Goal: Transaction & Acquisition: Purchase product/service

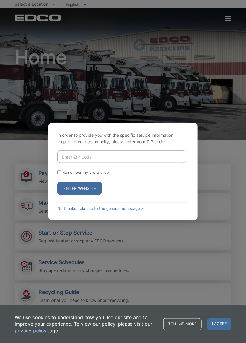
click at [62, 163] on input "Enter ZIP Code" at bounding box center [121, 157] width 129 height 13
type input "92020"
click at [68, 195] on button "Enter Website" at bounding box center [79, 188] width 45 height 13
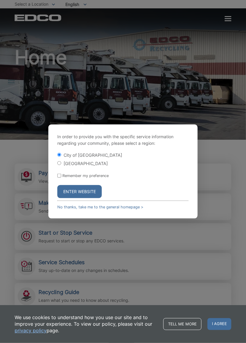
click at [70, 198] on button "Enter Website" at bounding box center [79, 191] width 45 height 13
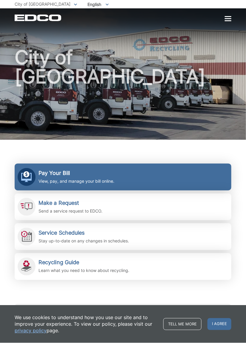
click at [43, 174] on h2 "Pay Your Bill" at bounding box center [77, 173] width 76 height 7
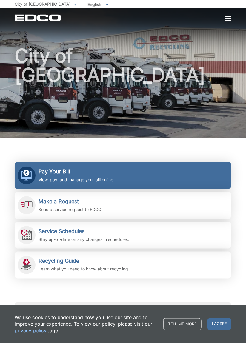
scroll to position [2, 0]
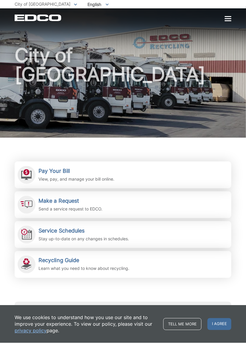
click at [230, 310] on div "Subscribe to EDCO service alerts, upcoming events & environmental news: Submit" at bounding box center [123, 321] width 217 height 39
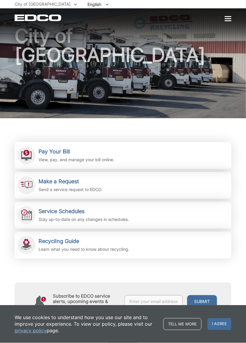
scroll to position [22, 0]
click at [134, 302] on input "text" at bounding box center [154, 301] width 58 height 13
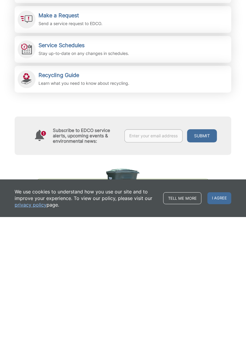
scroll to position [88, 0]
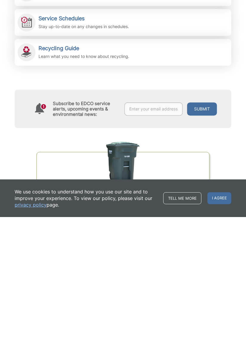
type input "jburch6889@cox.net"
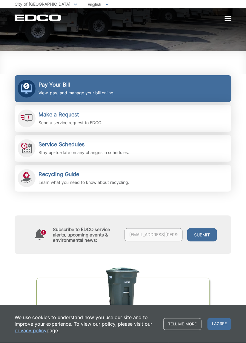
click at [41, 83] on h2 "Pay Your Bill" at bounding box center [77, 85] width 76 height 7
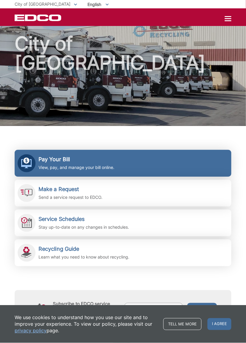
scroll to position [0, 0]
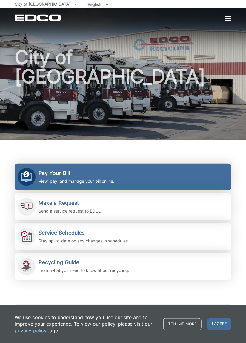
click at [40, 177] on div "Pay Your Bill View, pay, and manage your bill online." at bounding box center [77, 177] width 76 height 15
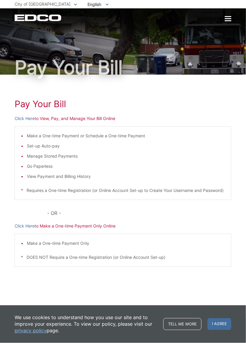
click at [48, 118] on p "Click Here to View, Pay, and Manage Your Bill Online" at bounding box center [123, 118] width 217 height 7
click at [49, 230] on p "Click Here to Make a One-time Payment Only Online" at bounding box center [123, 226] width 217 height 7
click at [82, 230] on p "Click Here to Make a One-time Payment Only Online" at bounding box center [123, 226] width 217 height 7
click at [31, 106] on h1 "Pay Your Bill" at bounding box center [123, 104] width 217 height 11
click at [47, 119] on p "Click Here to View, Pay, and Manage Your Bill Online" at bounding box center [123, 118] width 217 height 7
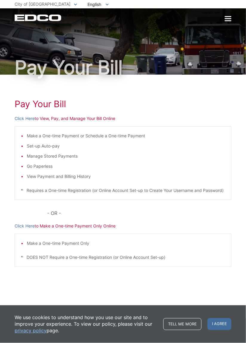
click at [12, 317] on div "We use cookies to understand how you use our site and to improve your experienc…" at bounding box center [123, 325] width 246 height 38
click at [21, 118] on link "Click Here" at bounding box center [25, 118] width 20 height 7
